Goal: Task Accomplishment & Management: Complete application form

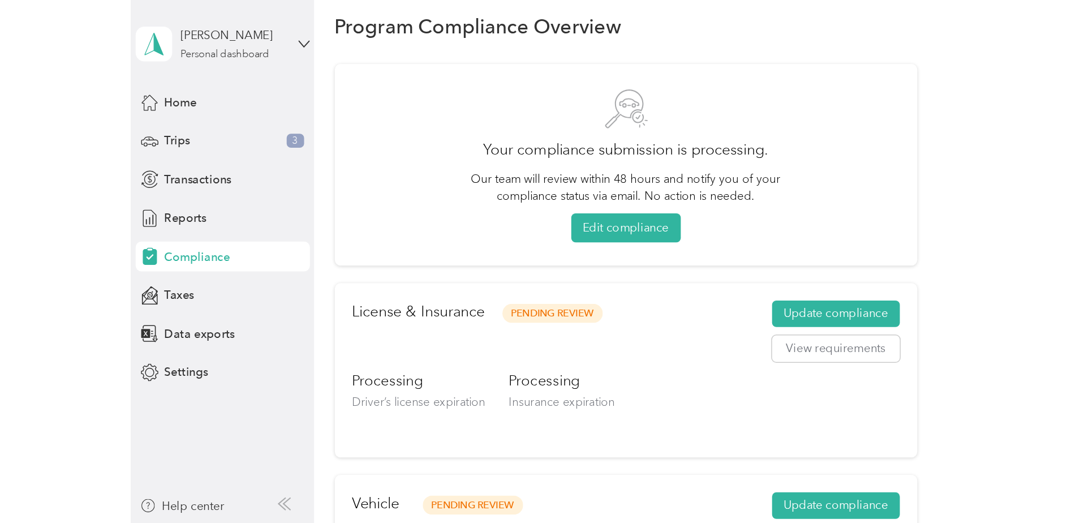
scroll to position [14, 0]
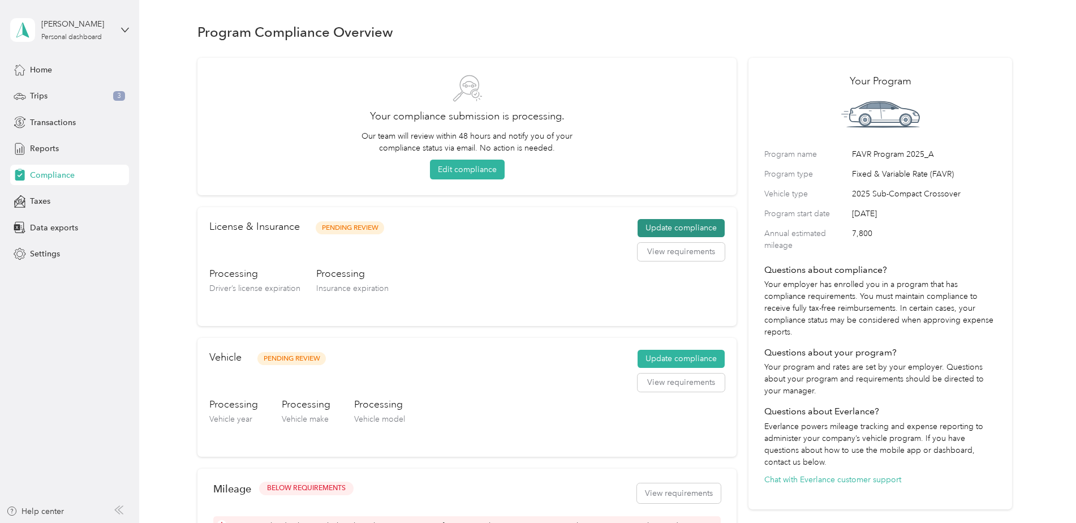
click at [680, 226] on button "Update compliance" at bounding box center [681, 228] width 87 height 18
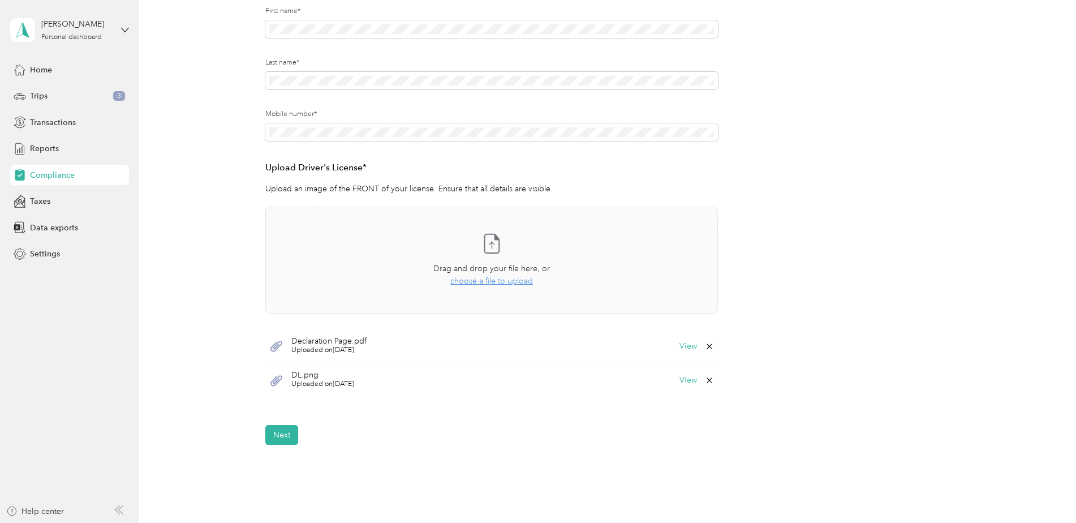
scroll to position [170, 0]
click at [287, 430] on button "Next" at bounding box center [281, 432] width 33 height 20
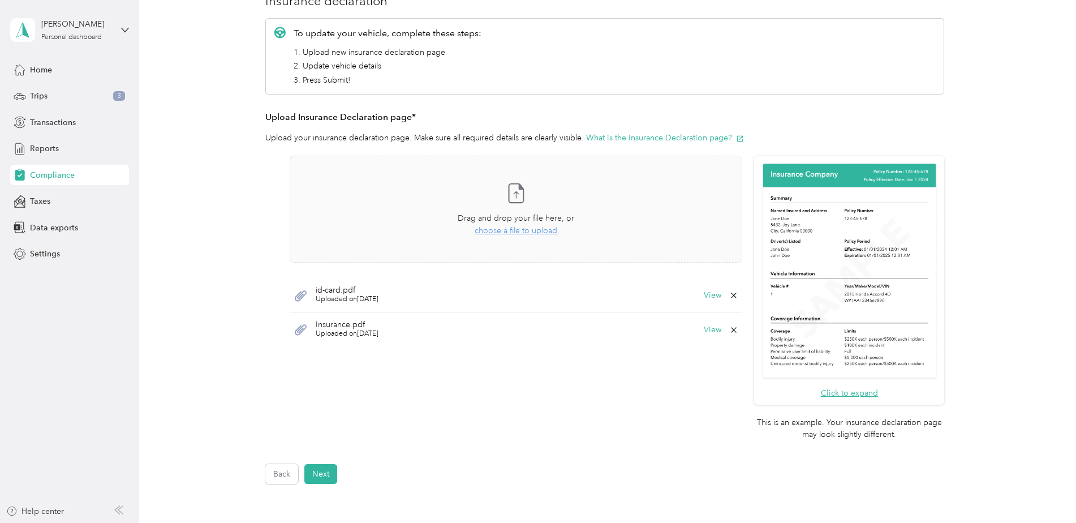
scroll to position [184, 0]
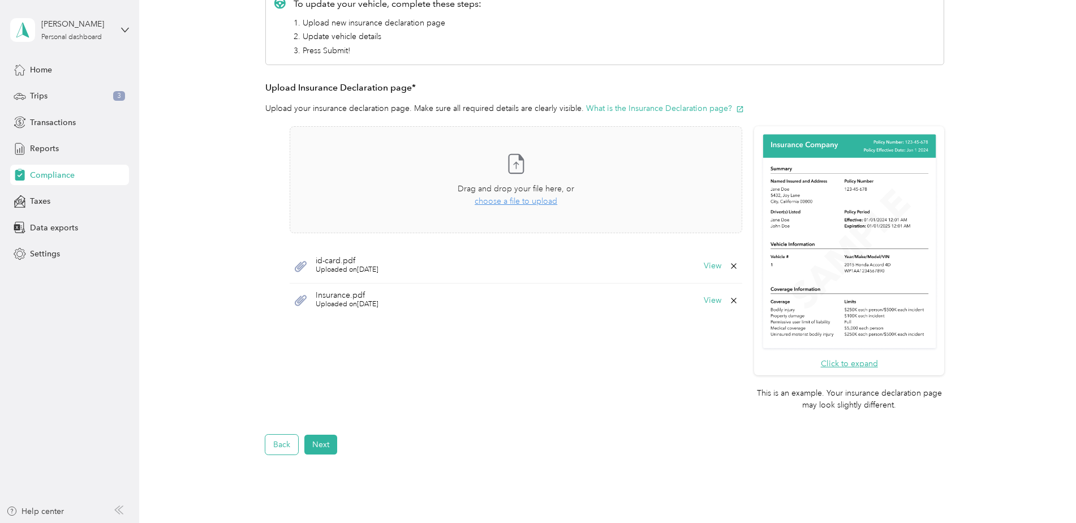
click at [286, 451] on button "Back" at bounding box center [281, 445] width 33 height 20
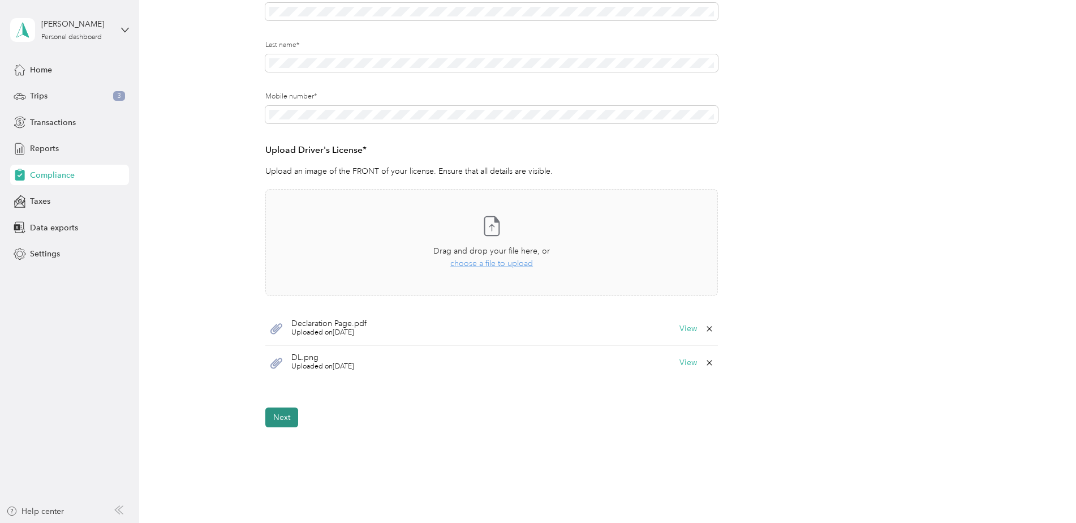
scroll to position [157, 0]
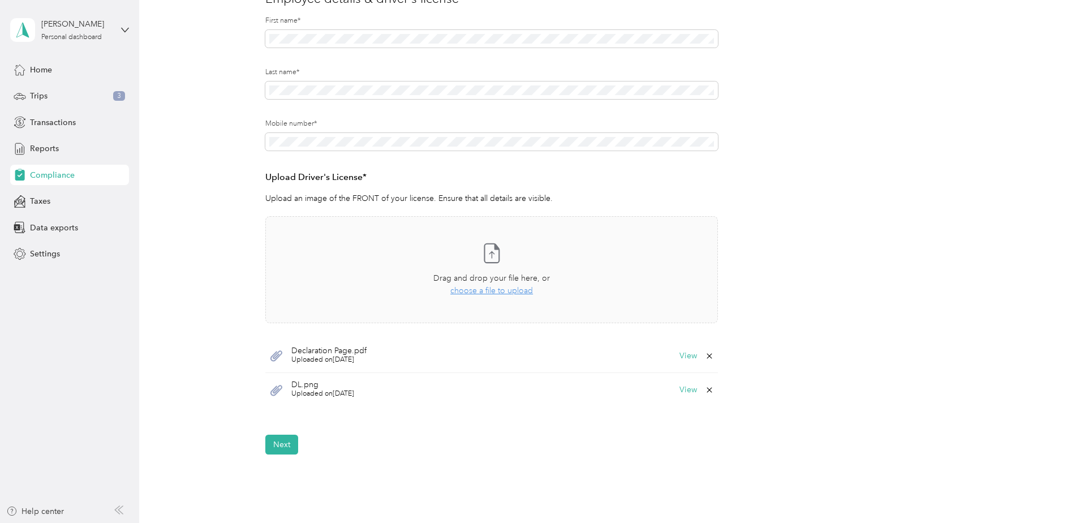
click at [705, 355] on icon at bounding box center [709, 355] width 9 height 9
click at [676, 363] on button "Yes" at bounding box center [680, 364] width 22 height 18
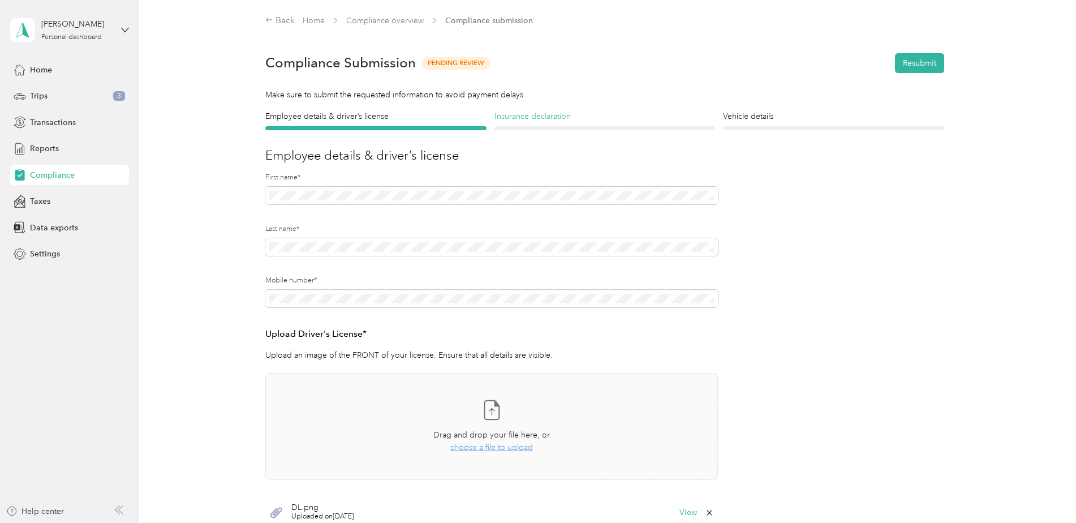
click at [514, 118] on h4 "Insurance declaration" at bounding box center [605, 116] width 221 height 12
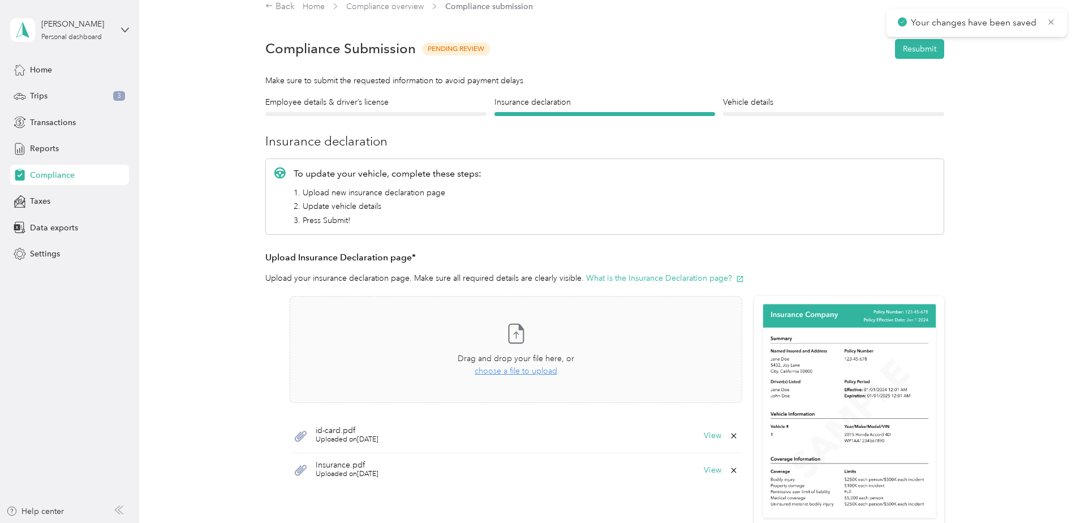
scroll to position [127, 0]
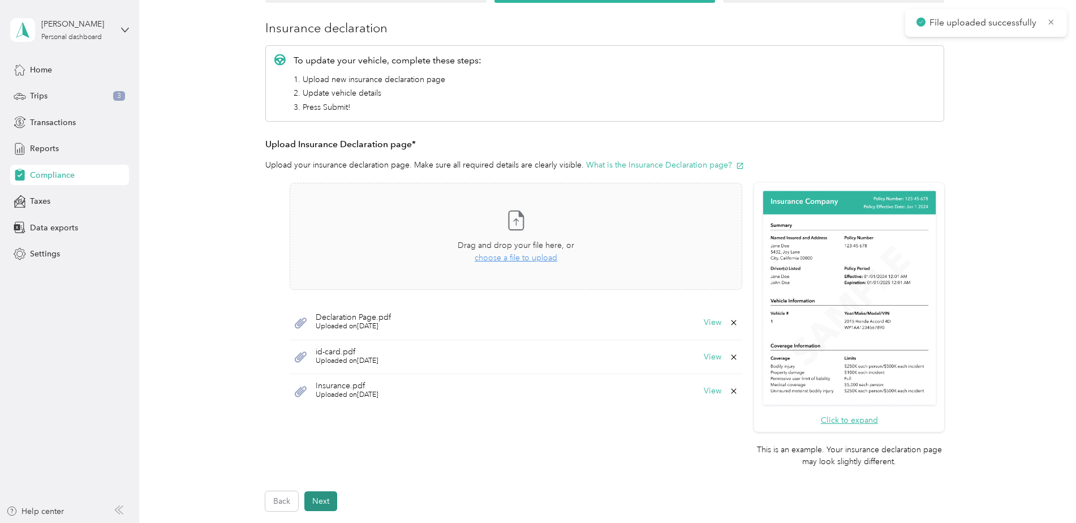
click at [329, 503] on button "Next" at bounding box center [320, 501] width 33 height 20
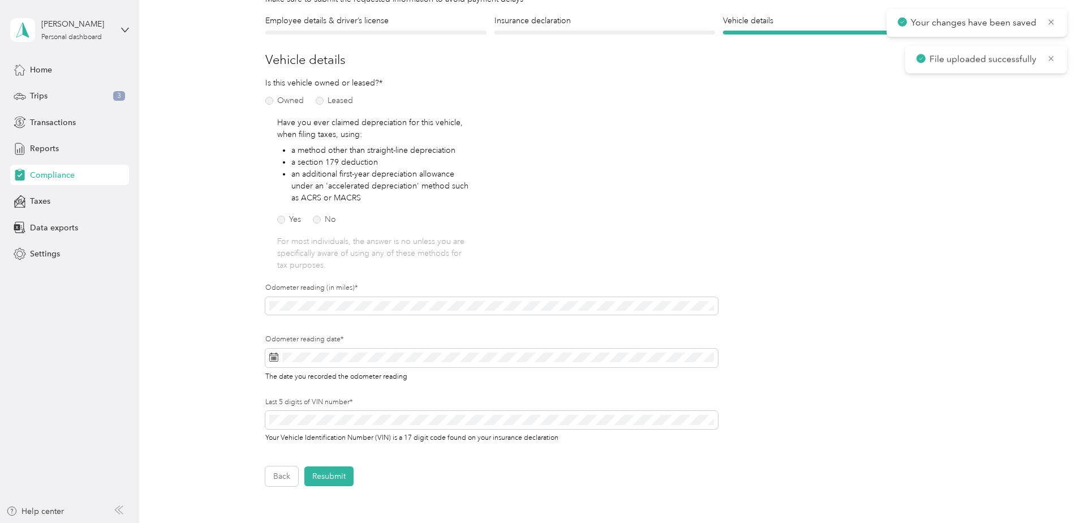
scroll to position [184, 0]
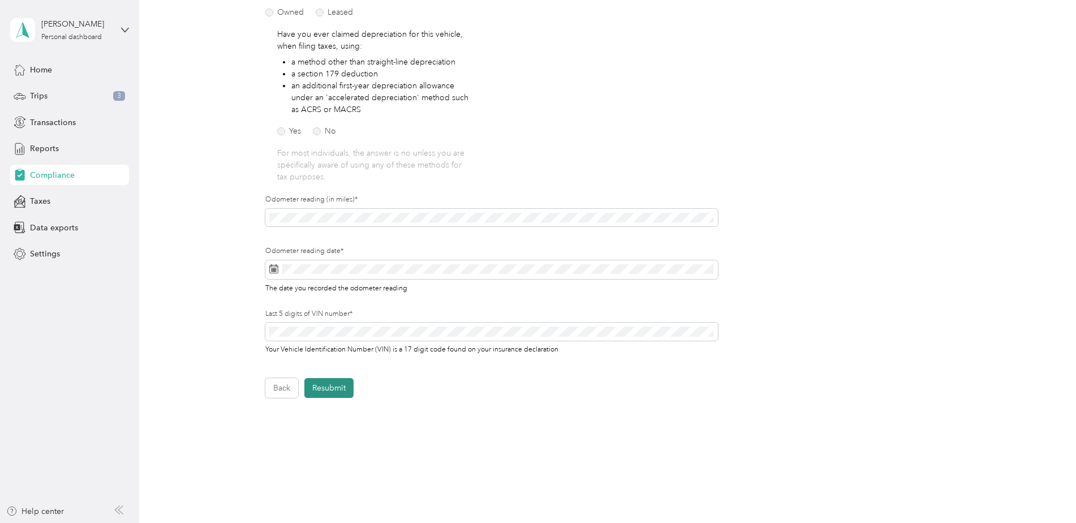
click at [336, 389] on button "Resubmit" at bounding box center [328, 388] width 49 height 20
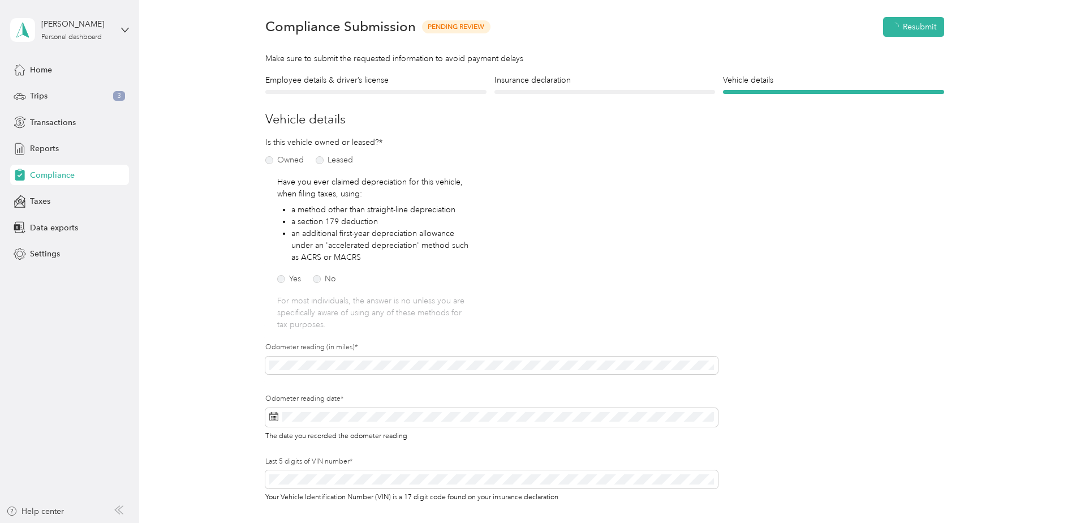
scroll to position [14, 0]
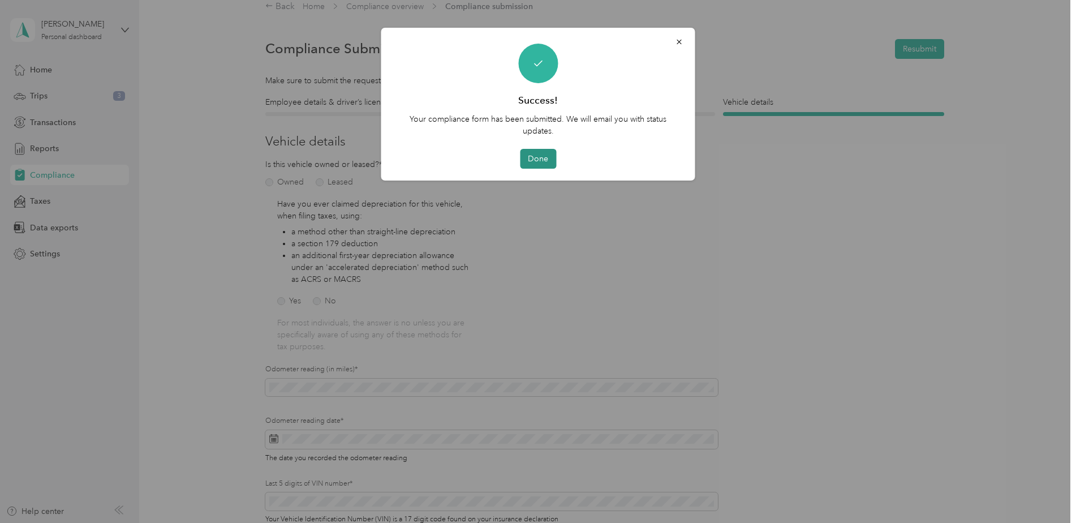
click at [534, 156] on button "Done" at bounding box center [538, 159] width 36 height 20
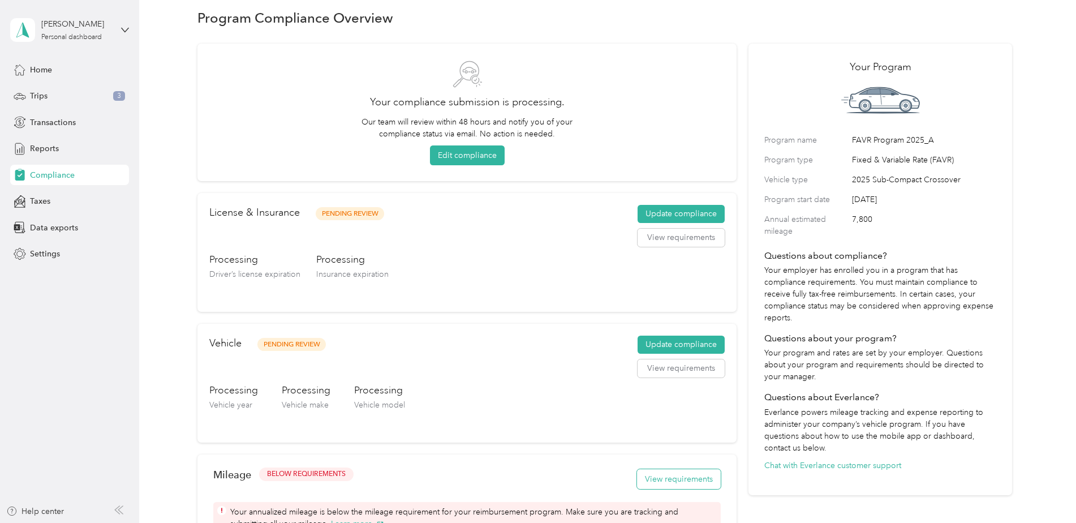
click at [686, 480] on button "View requirements" at bounding box center [679, 479] width 84 height 20
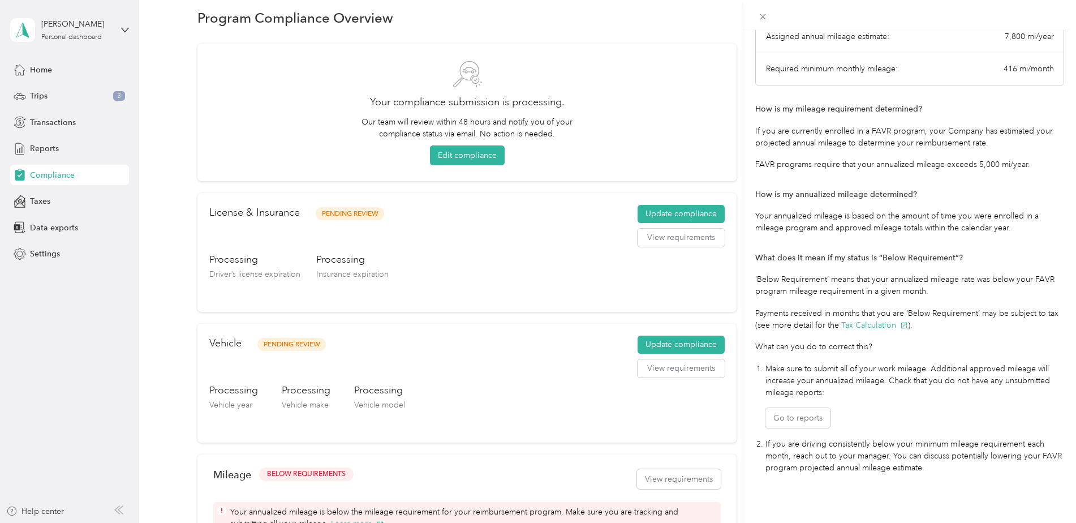
scroll to position [128, 0]
click at [685, 473] on div "Mileage Requirements These requirements are set by your Company. If you have an…" at bounding box center [538, 261] width 1076 height 523
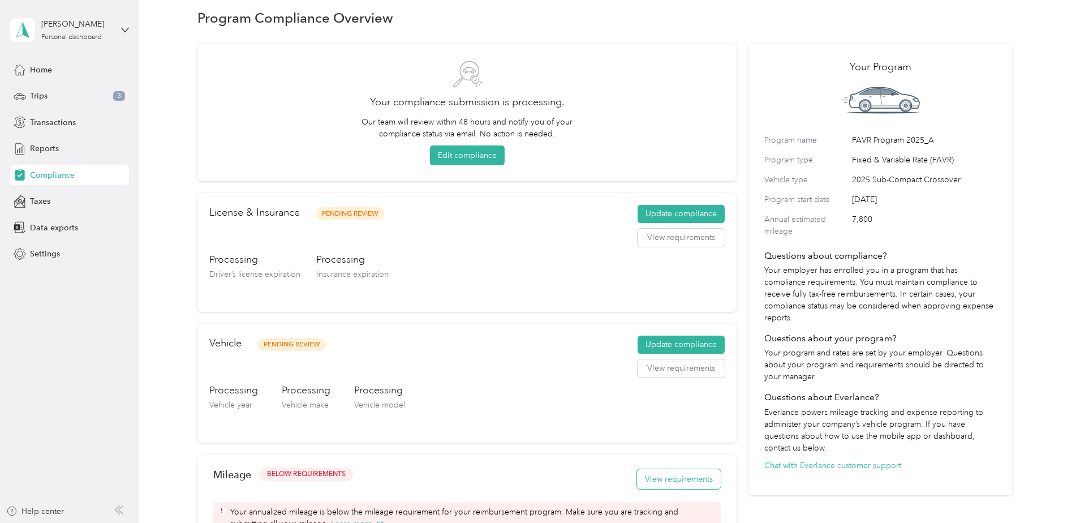
click at [686, 474] on button "View requirements" at bounding box center [679, 479] width 84 height 20
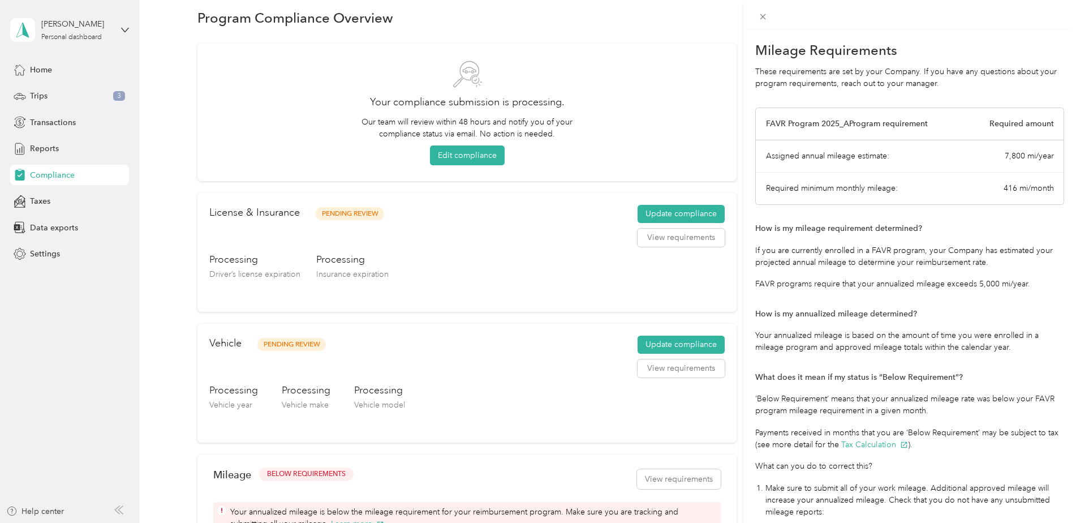
click at [688, 478] on div "Mileage Requirements These requirements are set by your Company. If you have an…" at bounding box center [538, 261] width 1076 height 523
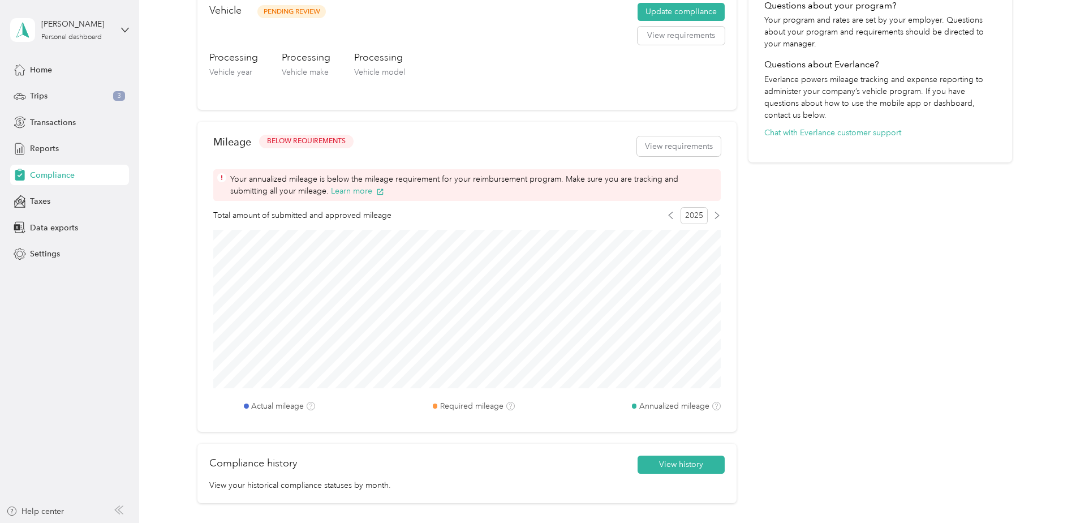
scroll to position [354, 0]
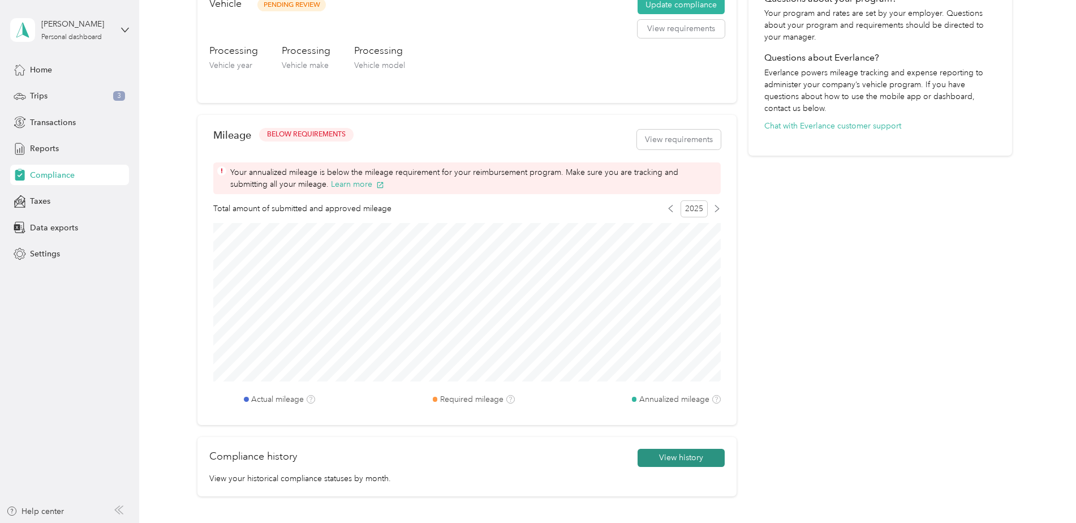
click at [669, 460] on button "View history" at bounding box center [681, 458] width 87 height 18
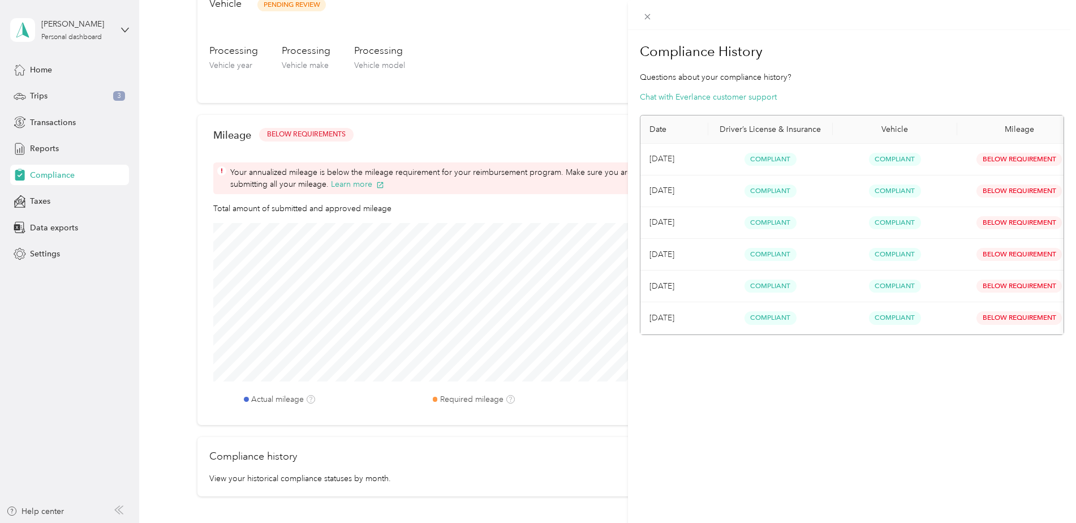
click at [839, 402] on div "Compliance History Questions about your compliance history? Chat with Everlance…" at bounding box center [852, 291] width 449 height 523
click at [44, 149] on div "Compliance History Questions about your compliance history? Chat with Everlance…" at bounding box center [538, 261] width 1076 height 523
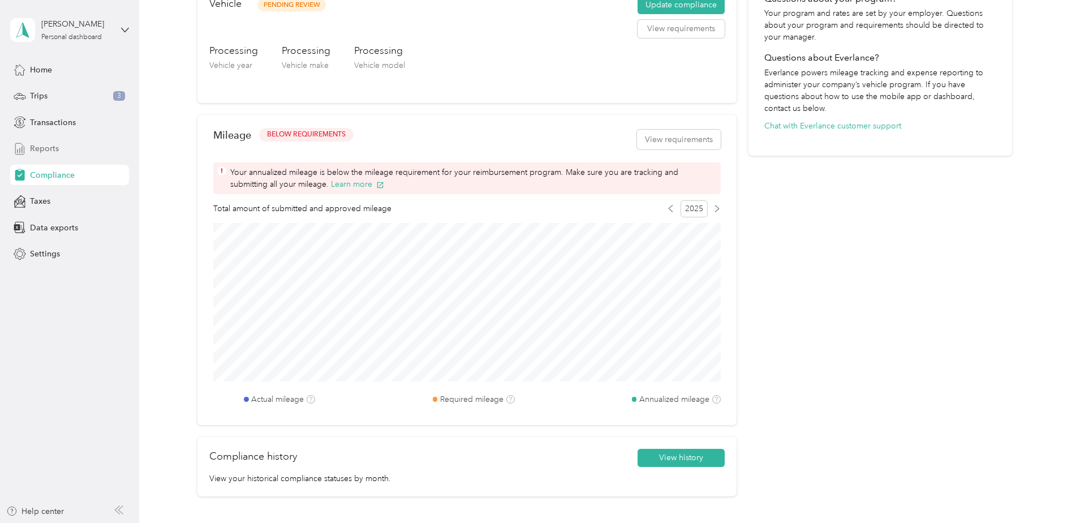
click at [45, 150] on span "Reports" at bounding box center [44, 149] width 29 height 12
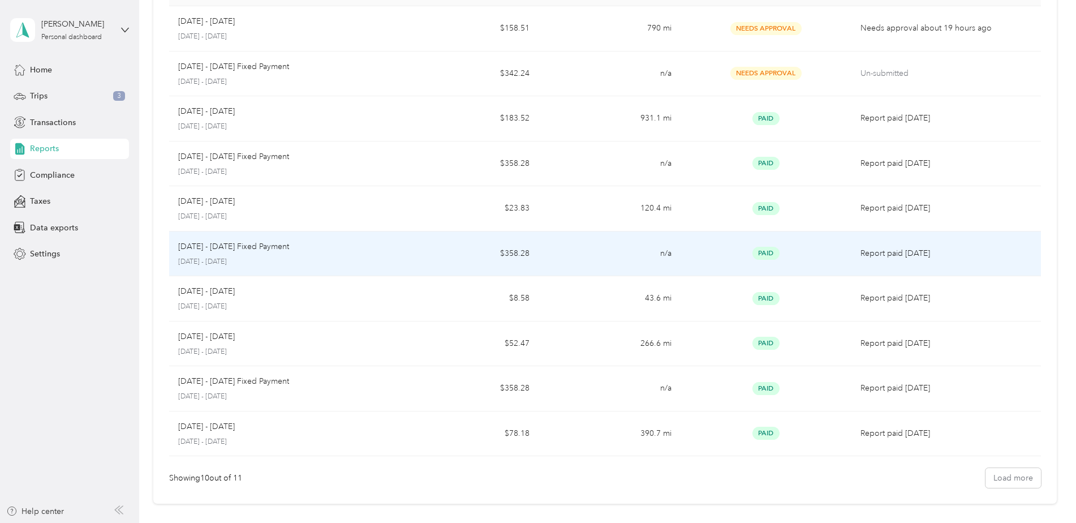
scroll to position [57, 0]
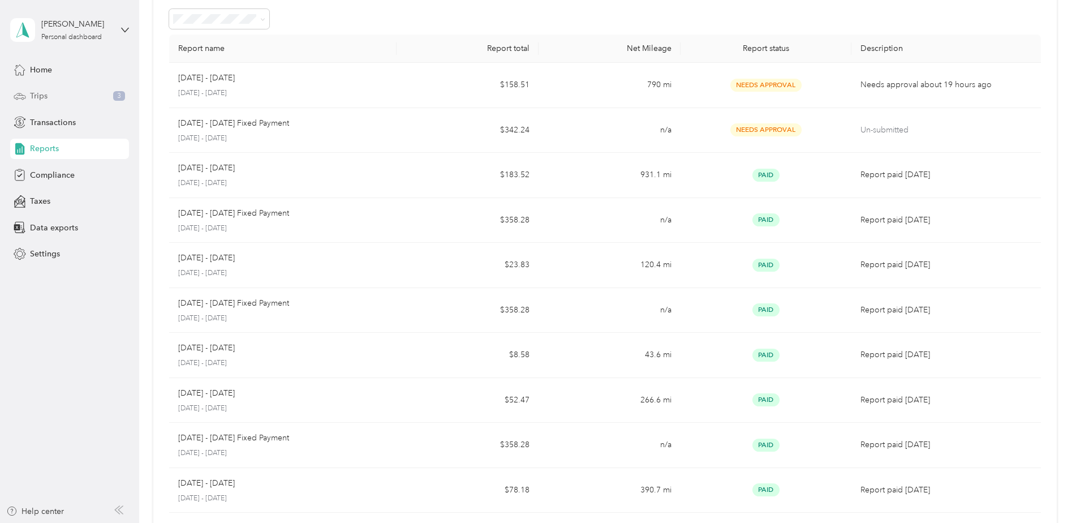
click at [59, 95] on div "Trips 3" at bounding box center [69, 96] width 119 height 20
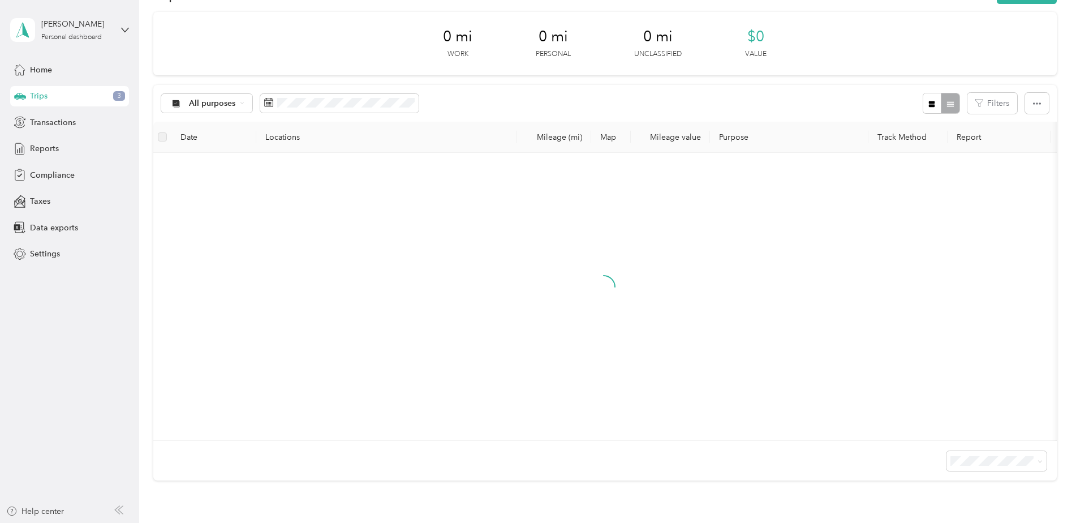
scroll to position [57, 0]
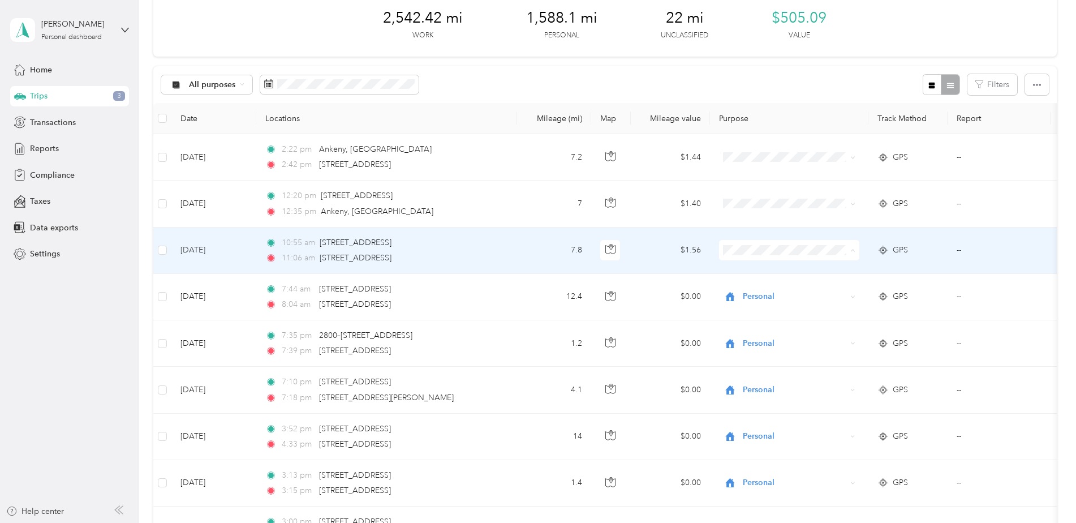
click at [785, 287] on span "Personal" at bounding box center [799, 291] width 105 height 12
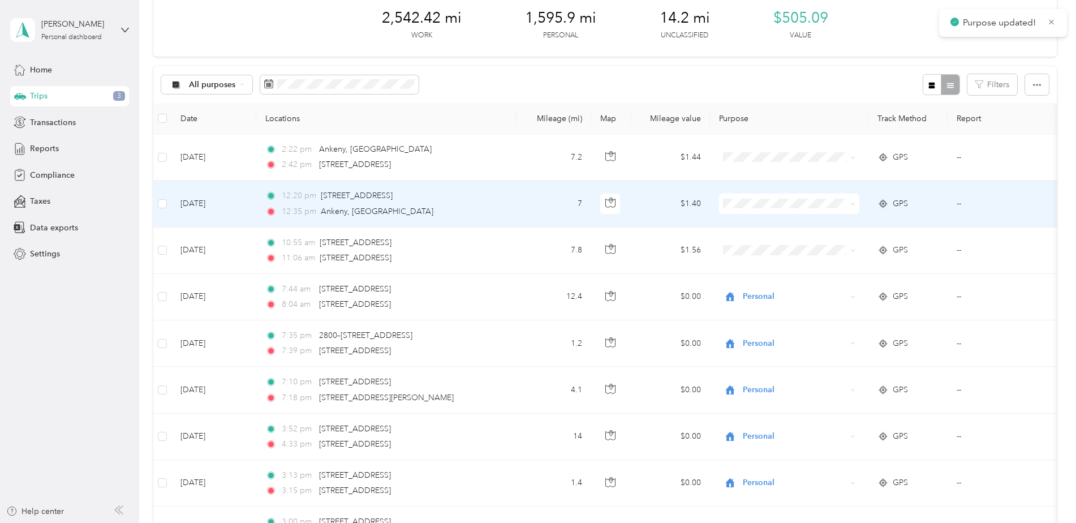
click at [780, 242] on span "Personal" at bounding box center [799, 245] width 105 height 12
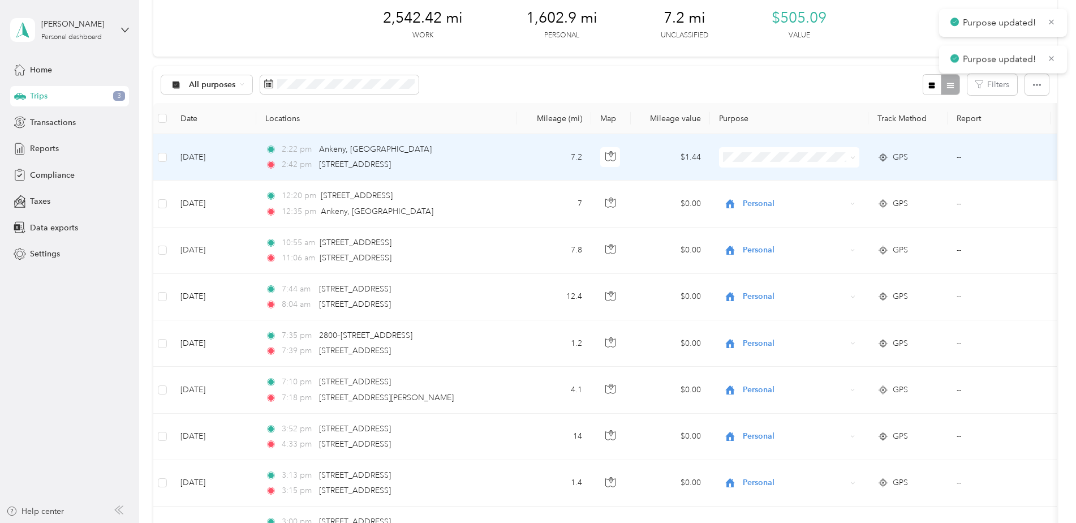
click at [764, 196] on span "Personal" at bounding box center [799, 198] width 105 height 12
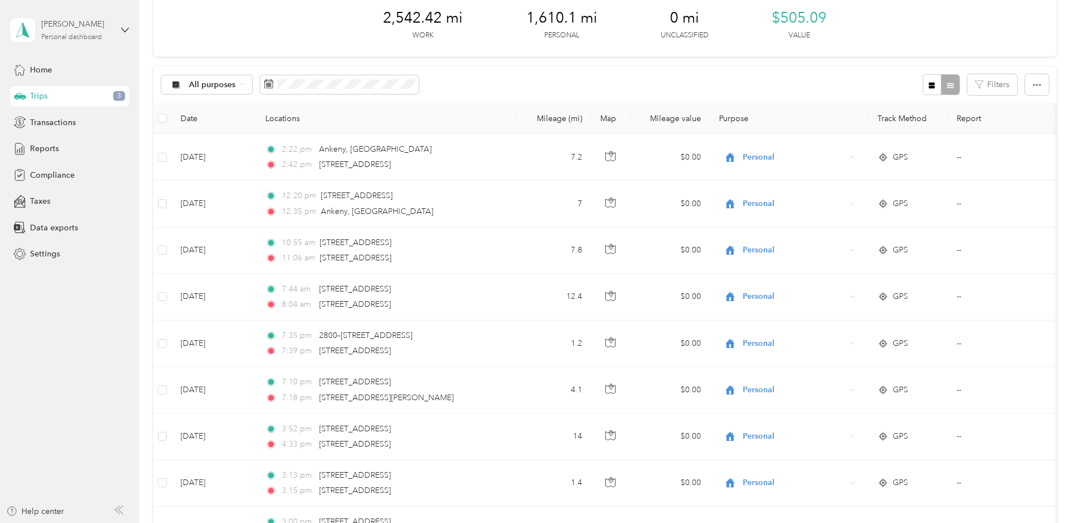
click at [74, 32] on div "Jacob W. Johnson Personal dashboard" at bounding box center [76, 29] width 71 height 23
click at [190, 28] on div "2,542.42 mi Work 1,610.1 mi Personal 0 mi Unclassified $505.09 Value" at bounding box center [605, 24] width 904 height 63
click at [70, 66] on div "Home" at bounding box center [69, 69] width 119 height 20
